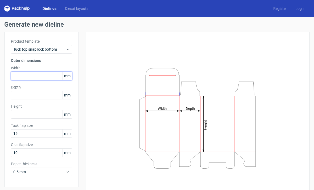
click at [47, 75] on input "text" at bounding box center [41, 76] width 61 height 9
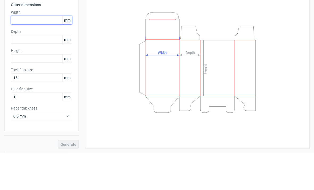
scroll to position [19, 0]
type input "115"
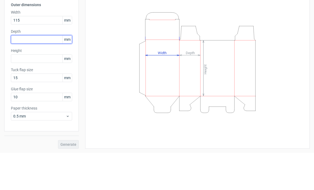
click at [42, 72] on input "text" at bounding box center [41, 76] width 61 height 9
type input "160"
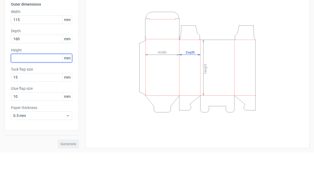
click at [44, 91] on input "text" at bounding box center [41, 95] width 61 height 9
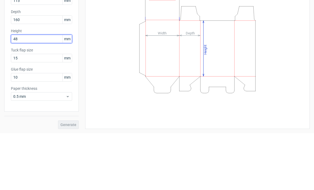
type input "48"
click at [69, 177] on button "Generate" at bounding box center [68, 181] width 21 height 9
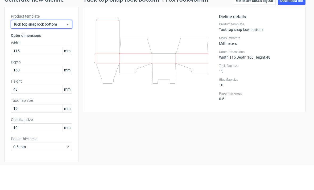
click at [61, 47] on span "Tuck top snap lock bottom" at bounding box center [39, 49] width 52 height 5
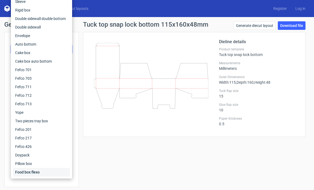
click at [30, 173] on div "Food box flexo" at bounding box center [41, 172] width 57 height 9
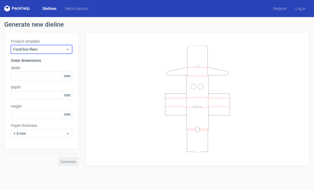
click at [66, 50] on icon at bounding box center [68, 49] width 4 height 4
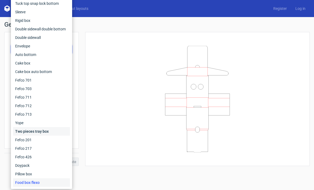
click at [38, 131] on div "Two pieces tray box" at bounding box center [41, 131] width 57 height 9
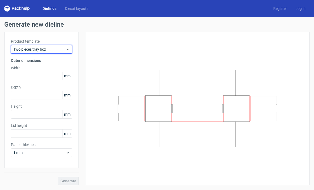
click at [63, 50] on span "Two pieces tray box" at bounding box center [39, 49] width 52 height 5
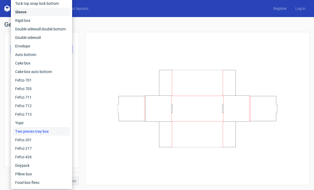
click at [44, 15] on div "Sleeve" at bounding box center [41, 12] width 57 height 9
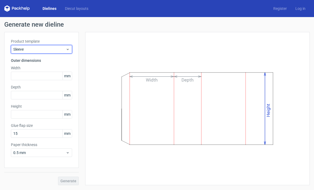
click at [60, 51] on span "Sleeve" at bounding box center [39, 49] width 52 height 5
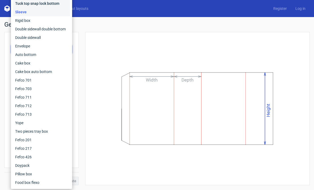
click at [52, 6] on div "Tuck top snap lock bottom" at bounding box center [41, 3] width 57 height 9
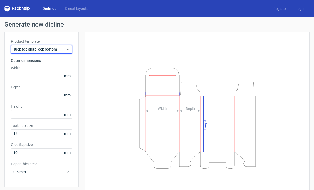
click at [65, 46] on div "Tuck top snap lock bottom" at bounding box center [41, 49] width 61 height 9
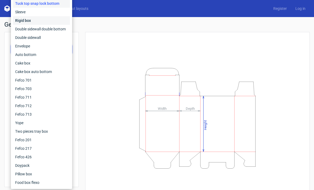
click at [39, 19] on div "Rigid box" at bounding box center [41, 20] width 57 height 9
